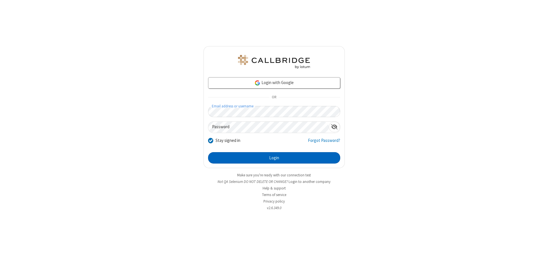
click at [274, 158] on button "Login" at bounding box center [274, 157] width 132 height 11
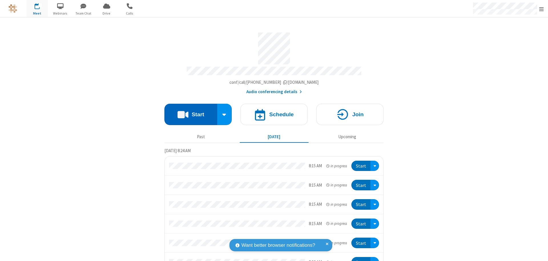
click at [188, 112] on button "Start" at bounding box center [190, 114] width 53 height 21
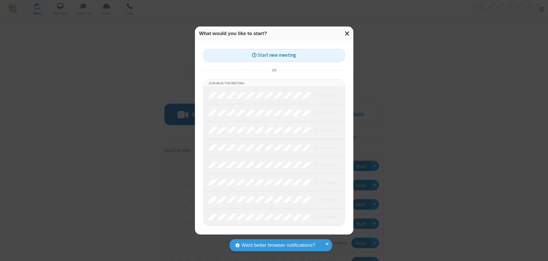
click at [274, 55] on button "Start new meeting" at bounding box center [274, 55] width 141 height 13
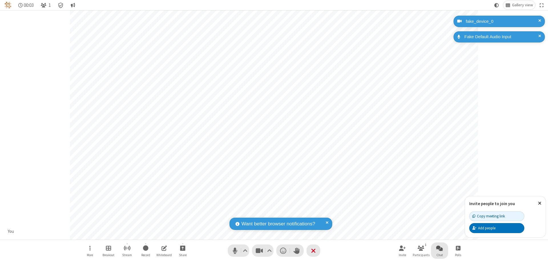
click at [440, 248] on span "Open chat" at bounding box center [439, 248] width 7 height 7
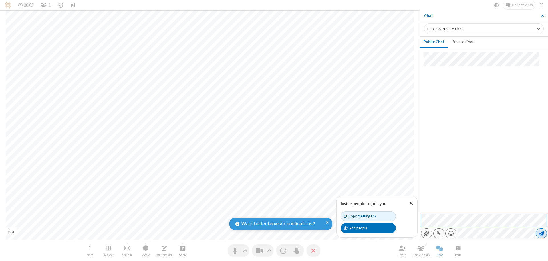
click at [541, 234] on span "Send message" at bounding box center [541, 234] width 5 height 6
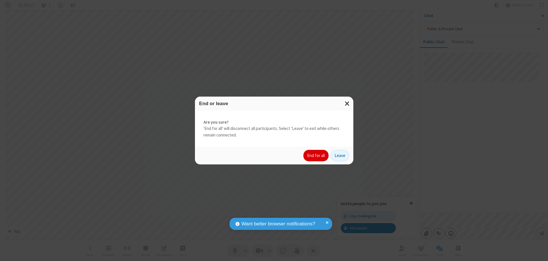
click at [316, 156] on button "End for all" at bounding box center [315, 155] width 25 height 11
